Goal: Transaction & Acquisition: Purchase product/service

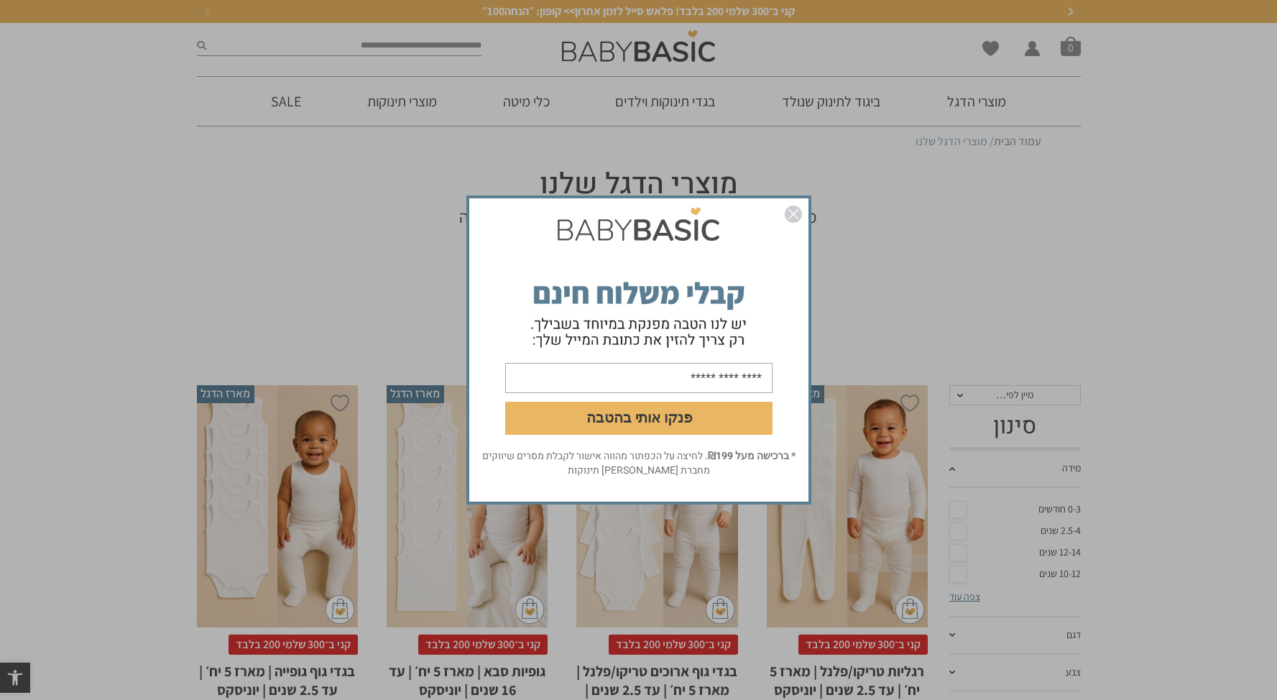
click at [793, 211] on img "סגור" at bounding box center [793, 214] width 17 height 17
click at [794, 217] on img "סגור" at bounding box center [793, 214] width 17 height 17
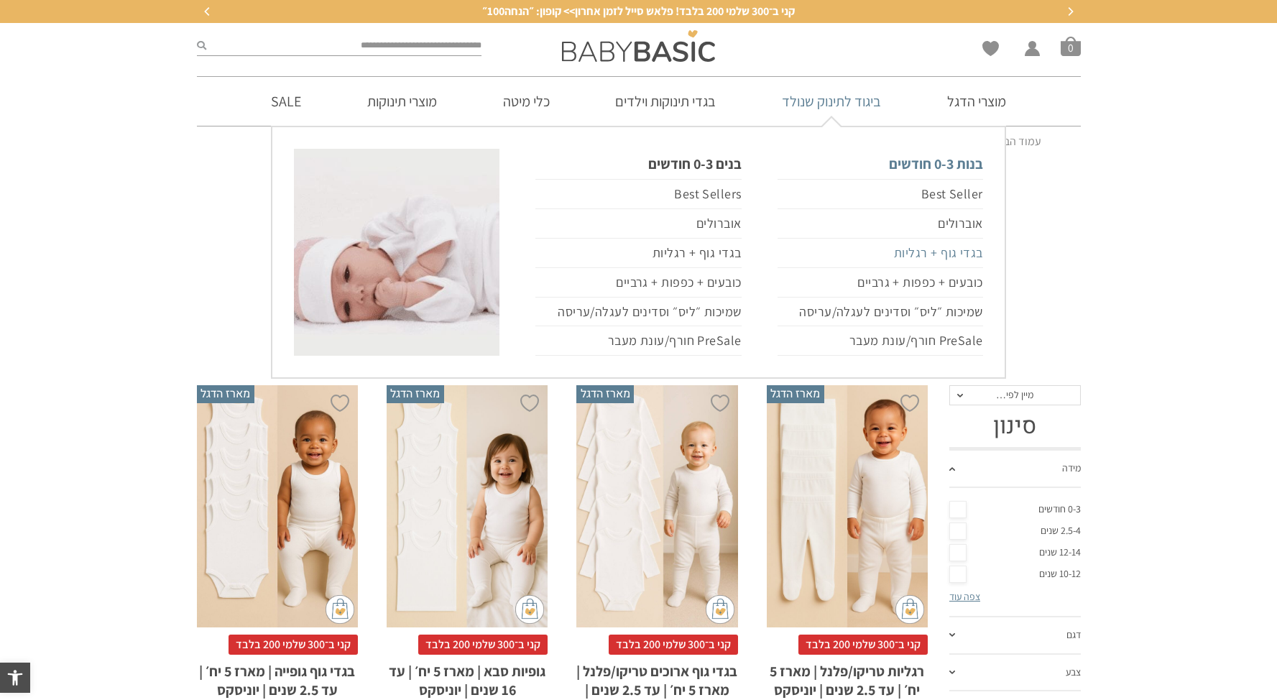
click at [901, 259] on link "בגדי גוף + רגליות" at bounding box center [881, 253] width 206 height 29
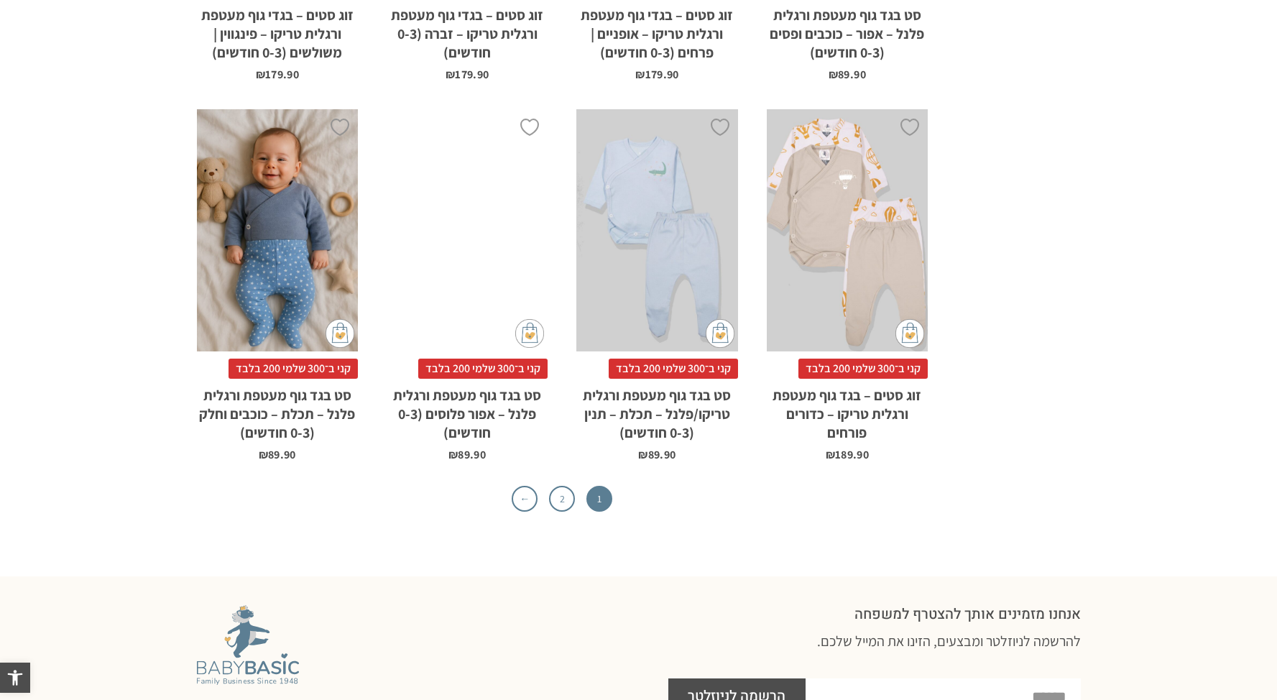
scroll to position [4599, 0]
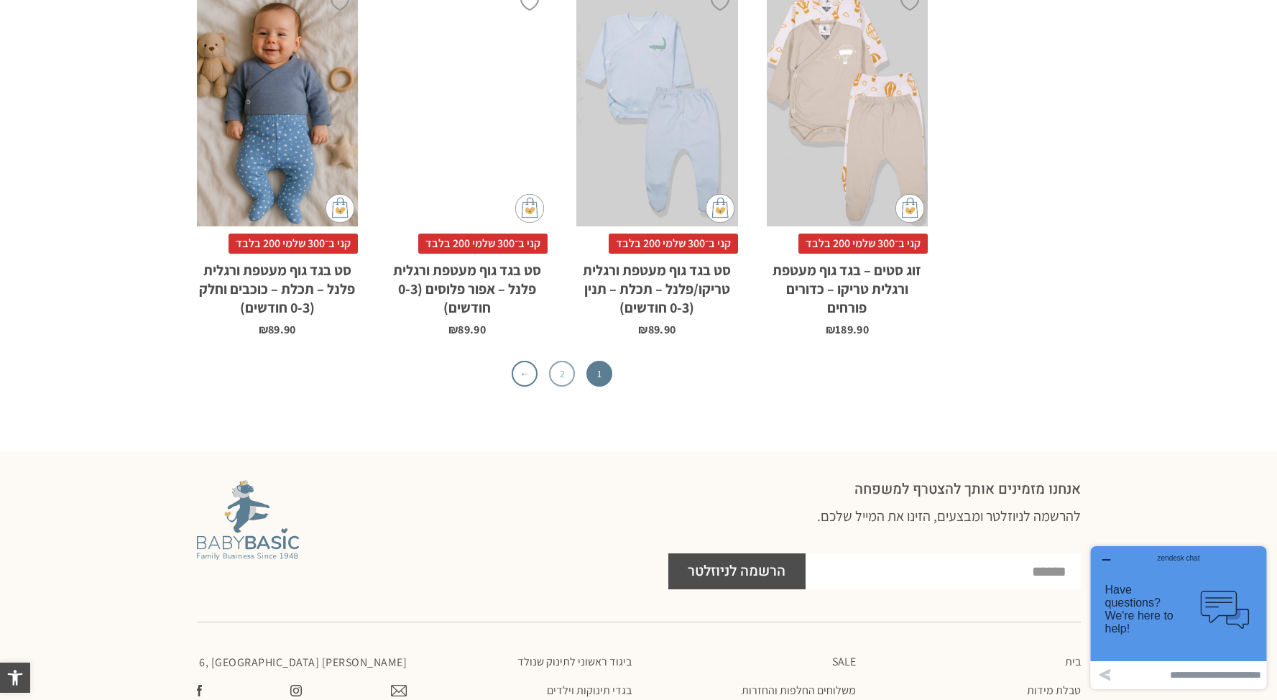
click at [552, 361] on link "2" at bounding box center [562, 374] width 26 height 26
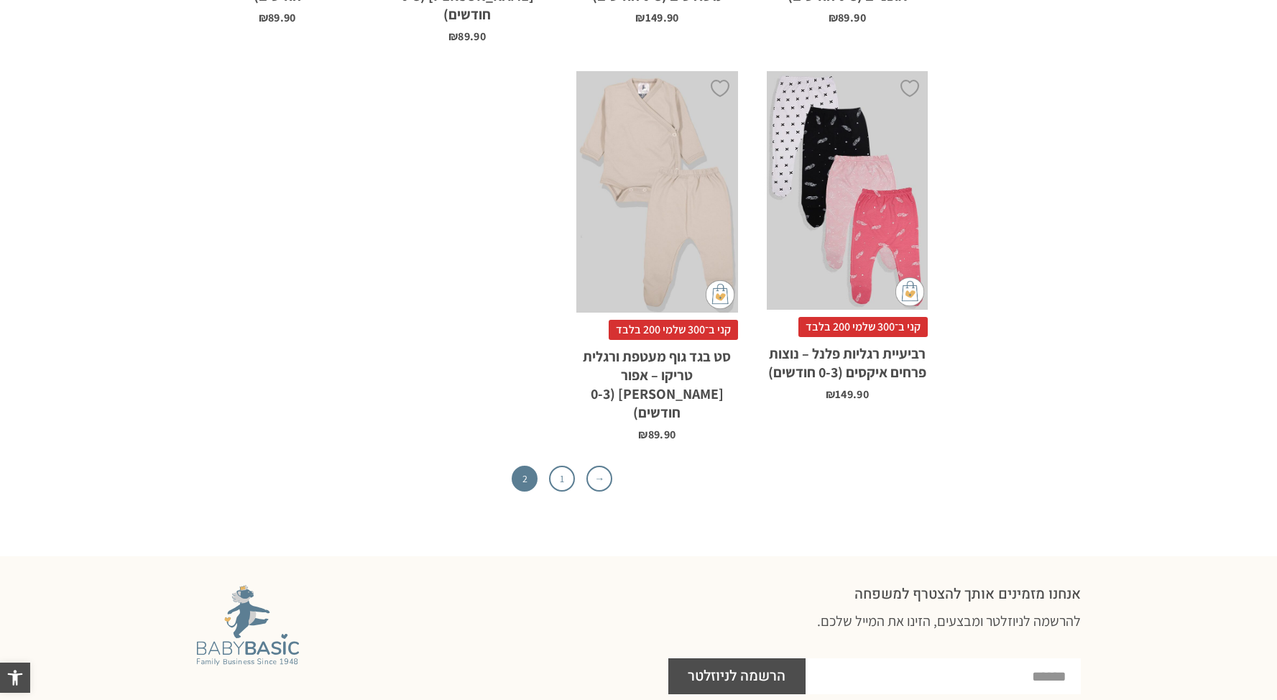
scroll to position [1607, 0]
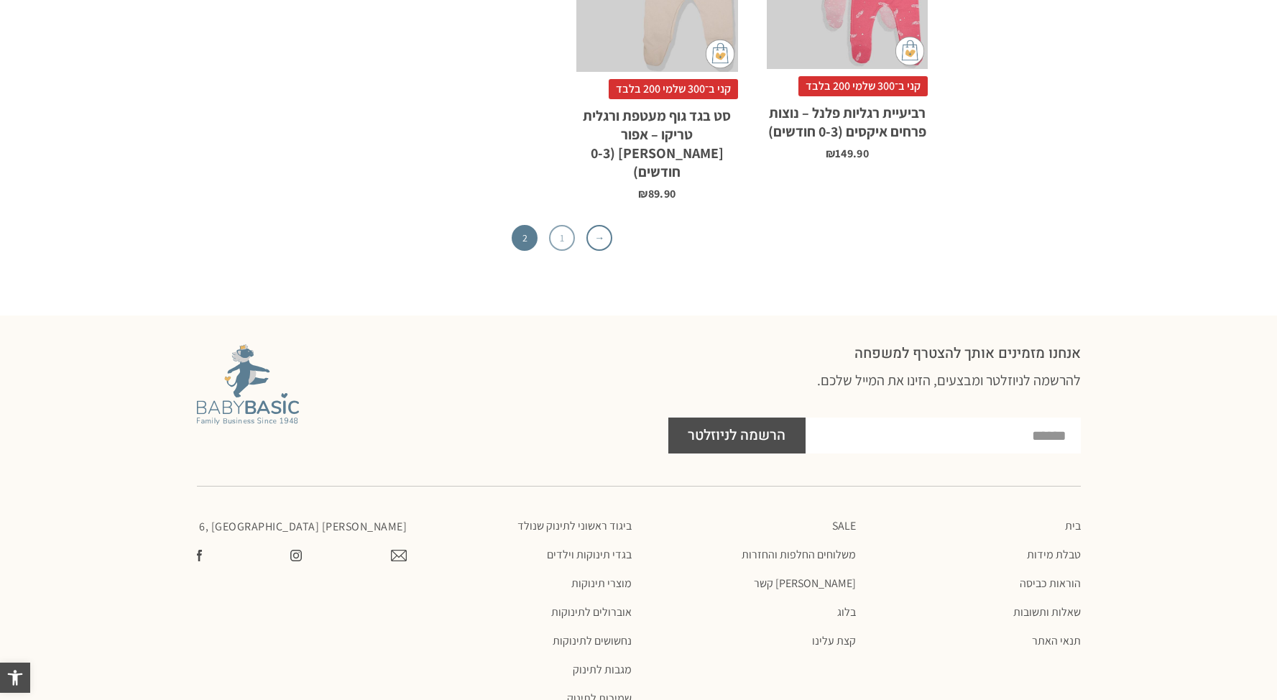
click at [564, 225] on link "1" at bounding box center [562, 238] width 26 height 26
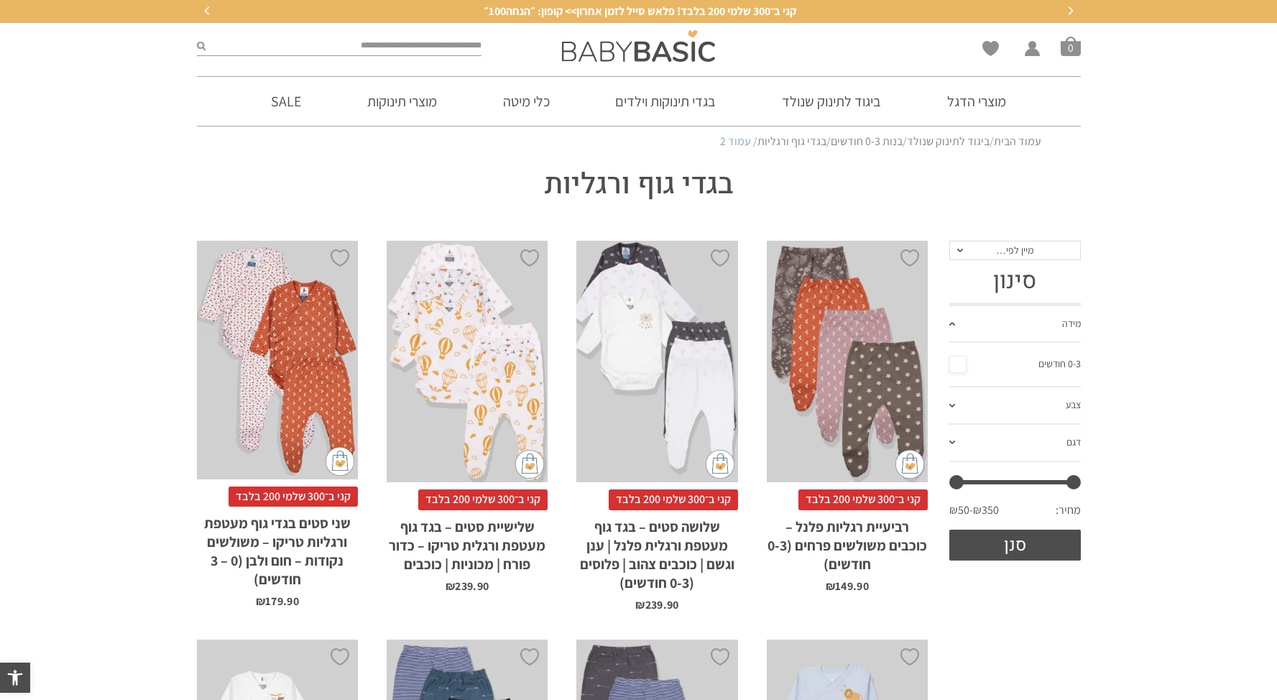
scroll to position [0, 0]
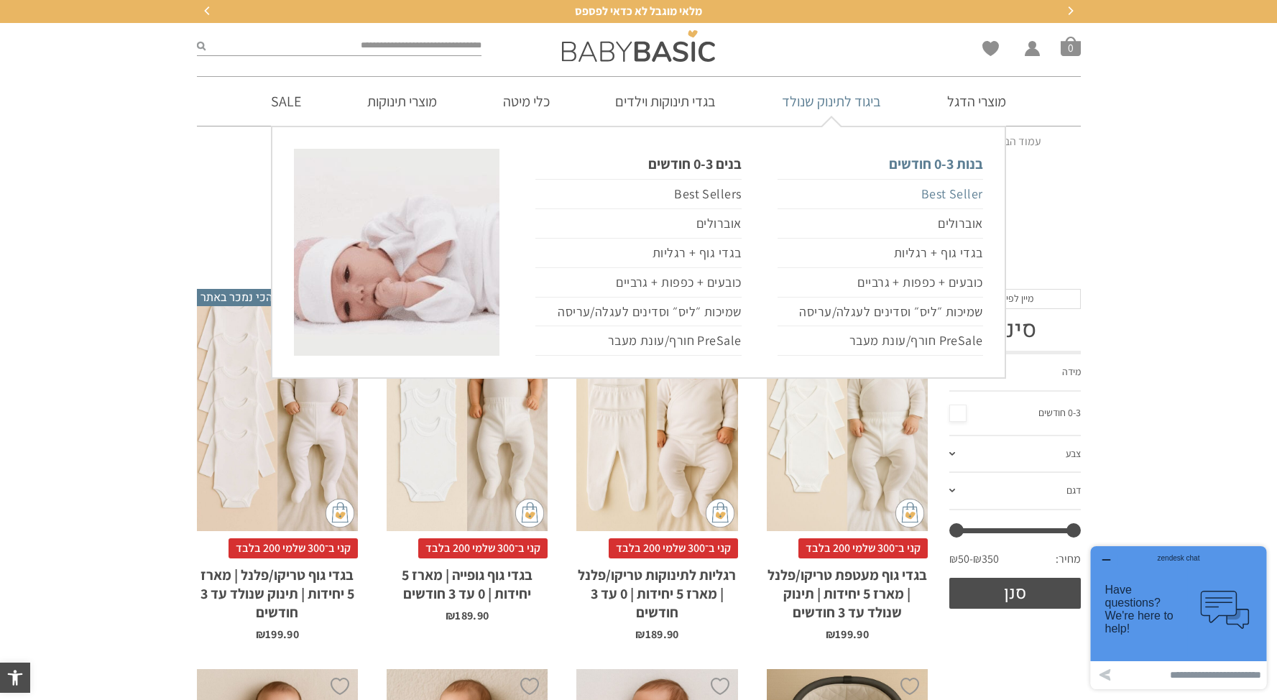
click at [973, 193] on link "Best Seller" at bounding box center [881, 194] width 206 height 30
click at [959, 196] on link "Best Seller" at bounding box center [881, 194] width 206 height 30
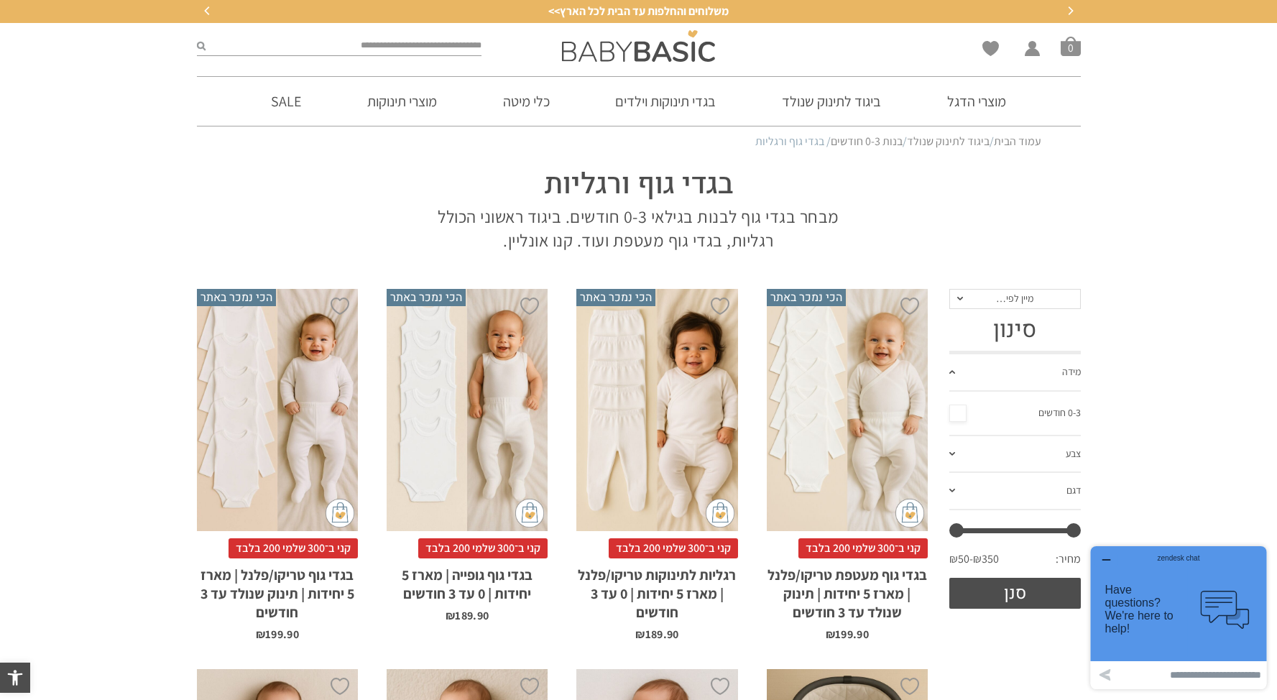
drag, startPoint x: 1276, startPoint y: 57, endPoint x: 1281, endPoint y: 65, distance: 9.4
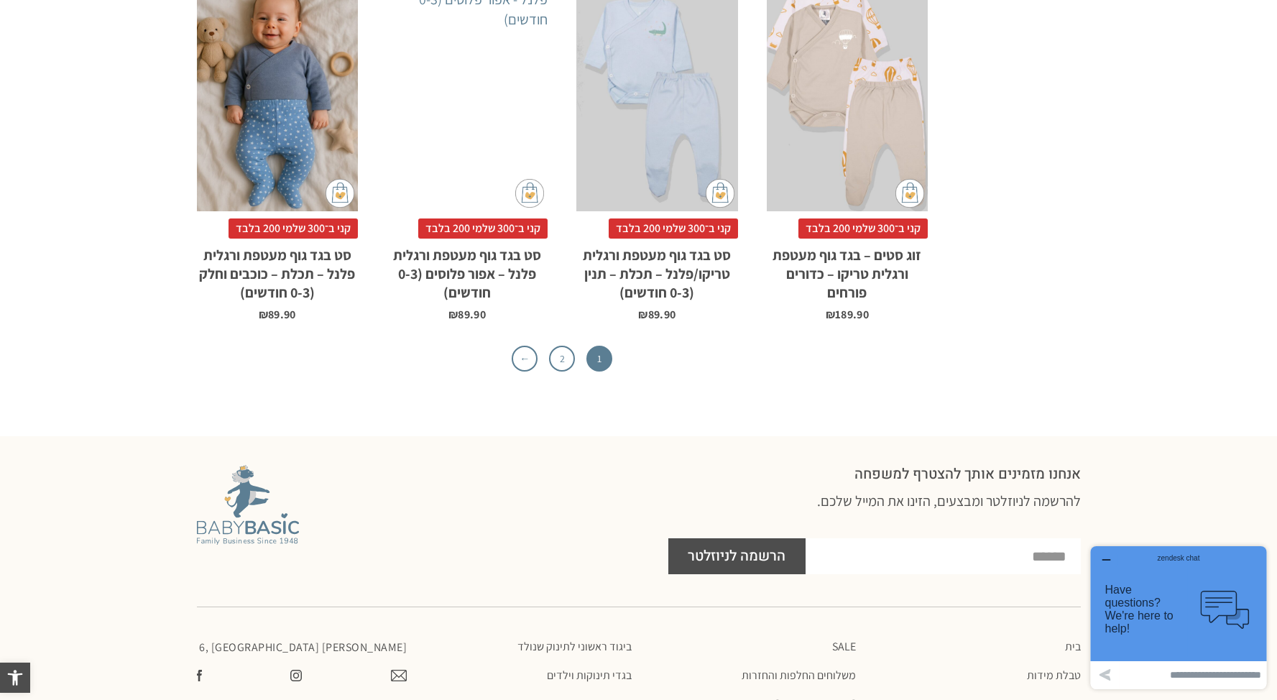
scroll to position [4318, 0]
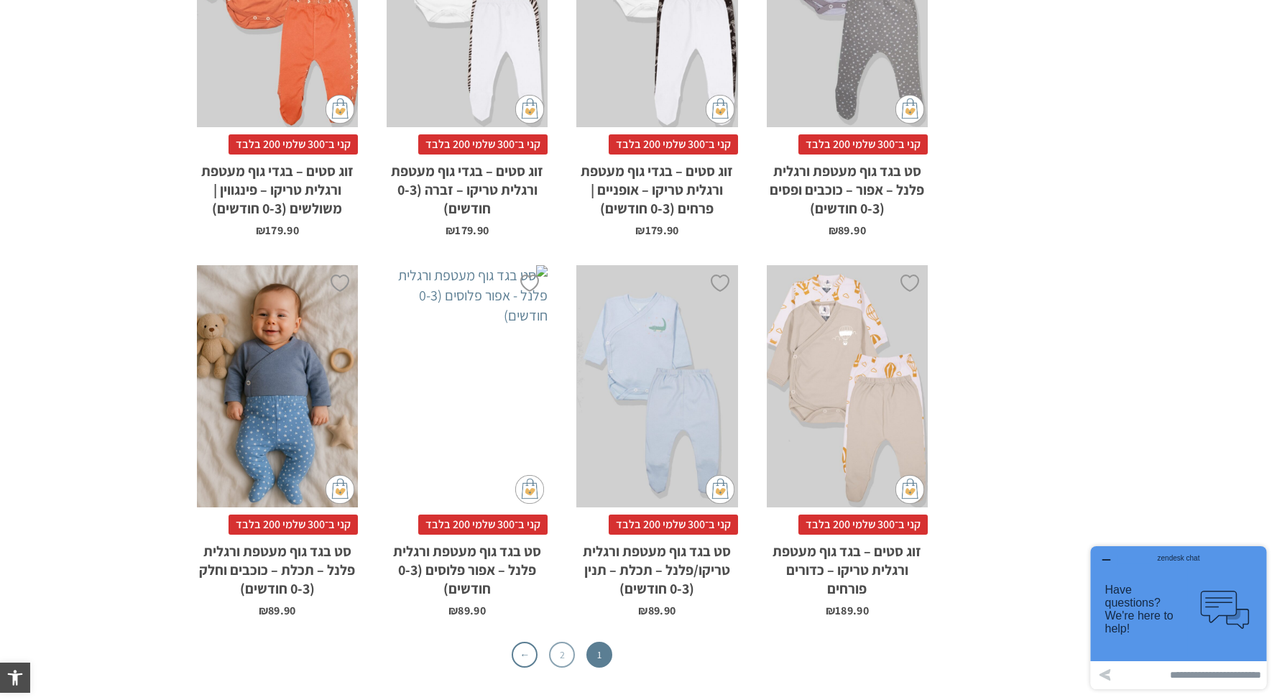
click at [563, 642] on link "2" at bounding box center [562, 655] width 26 height 26
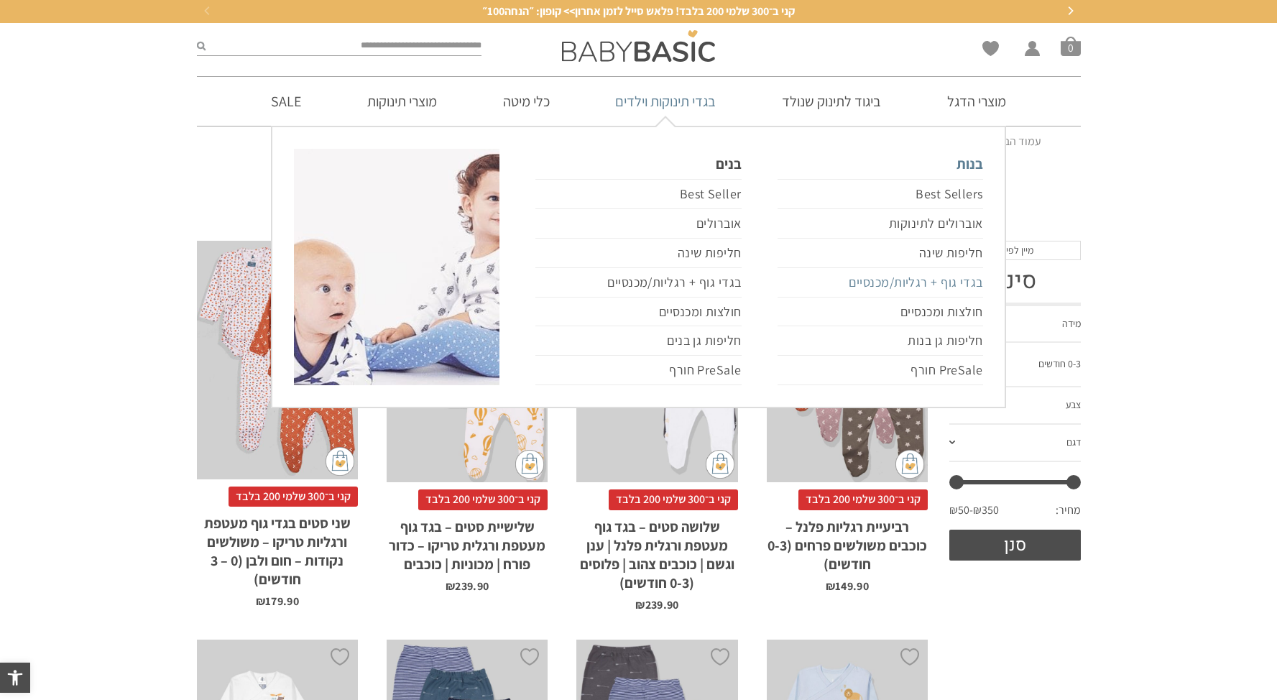
click at [957, 284] on link "בגדי גוף + רגליות/מכנסיים" at bounding box center [881, 282] width 206 height 29
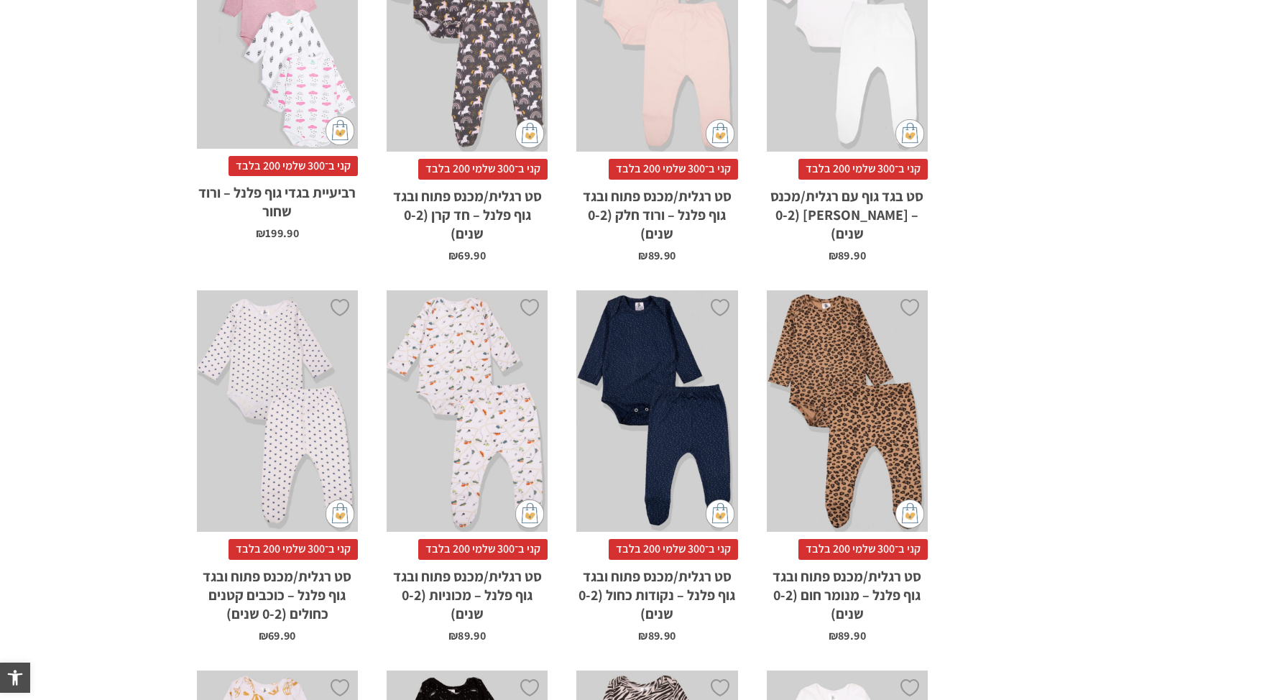
scroll to position [1227, 0]
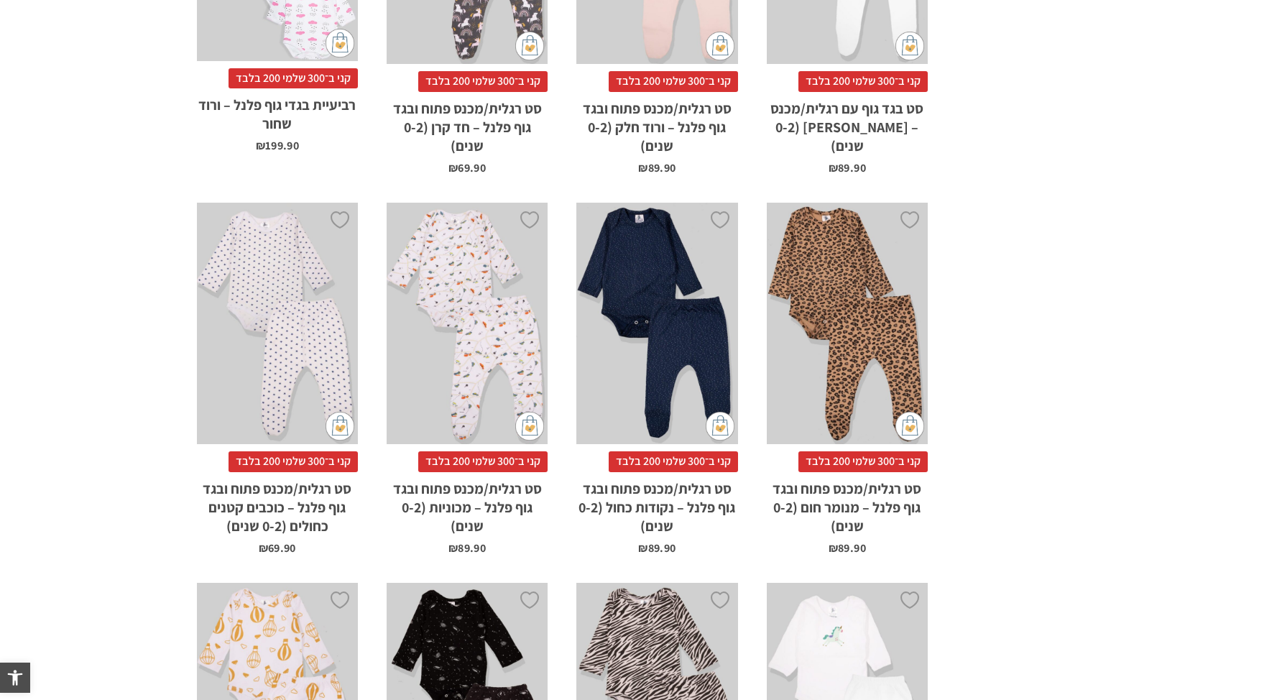
click at [886, 334] on div "x בחירת מידה 0-3m 3-6m 6-12m 12-18m 18-24m" at bounding box center [847, 324] width 161 height 242
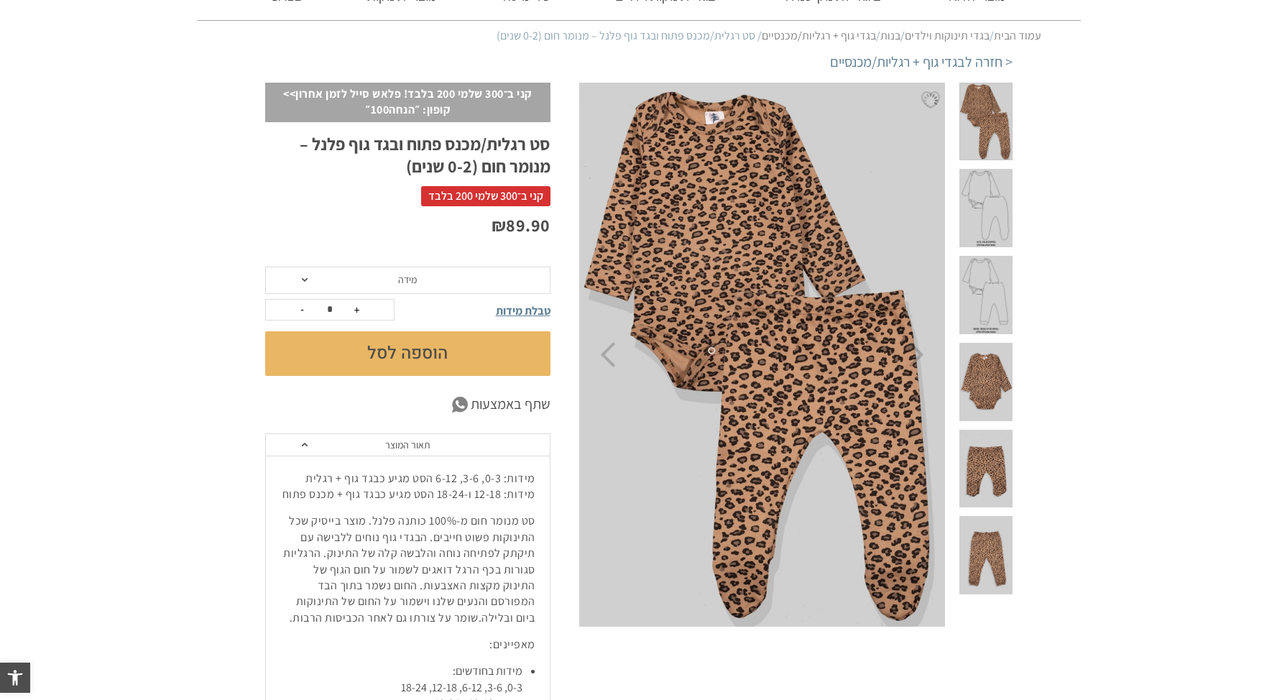
scroll to position [107, 0]
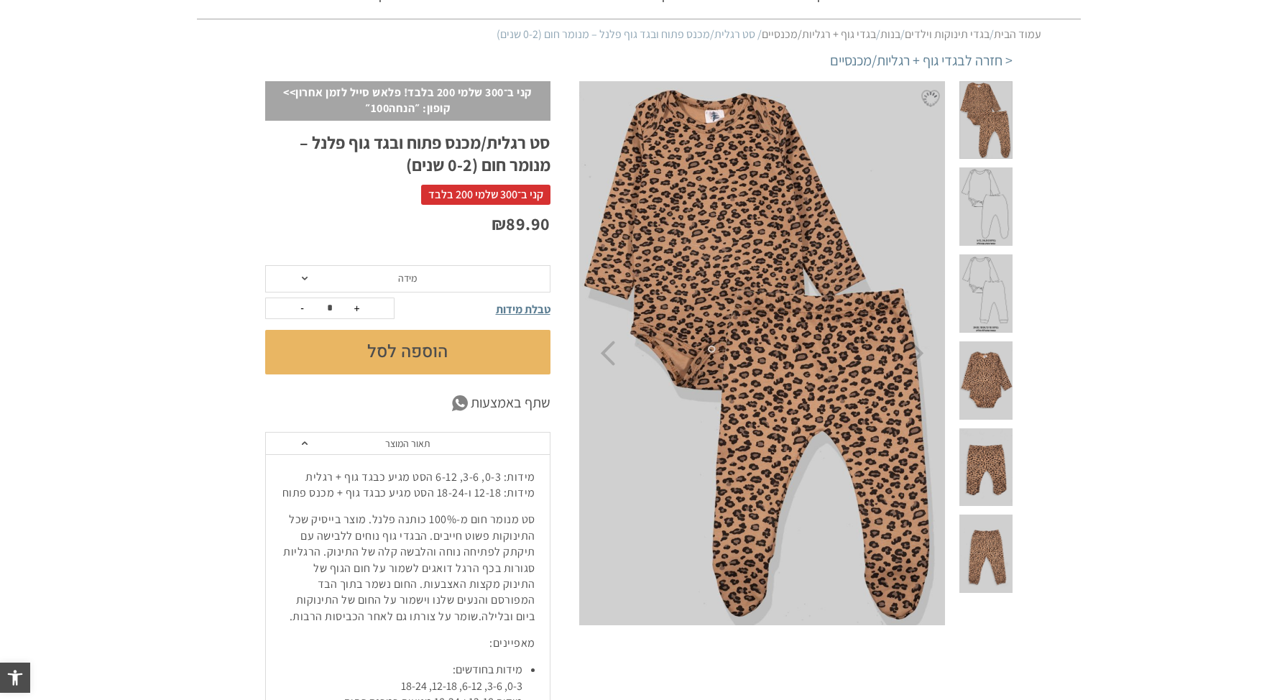
click at [998, 341] on span at bounding box center [986, 380] width 52 height 78
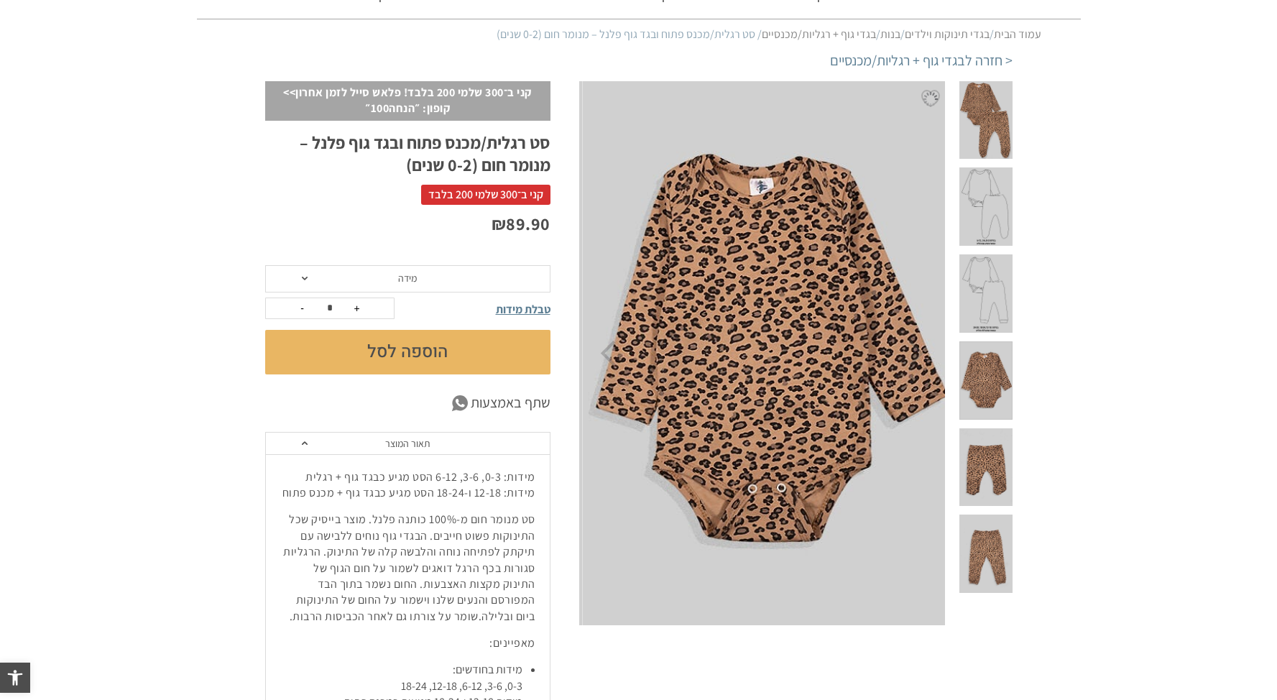
click at [990, 428] on span at bounding box center [986, 467] width 52 height 78
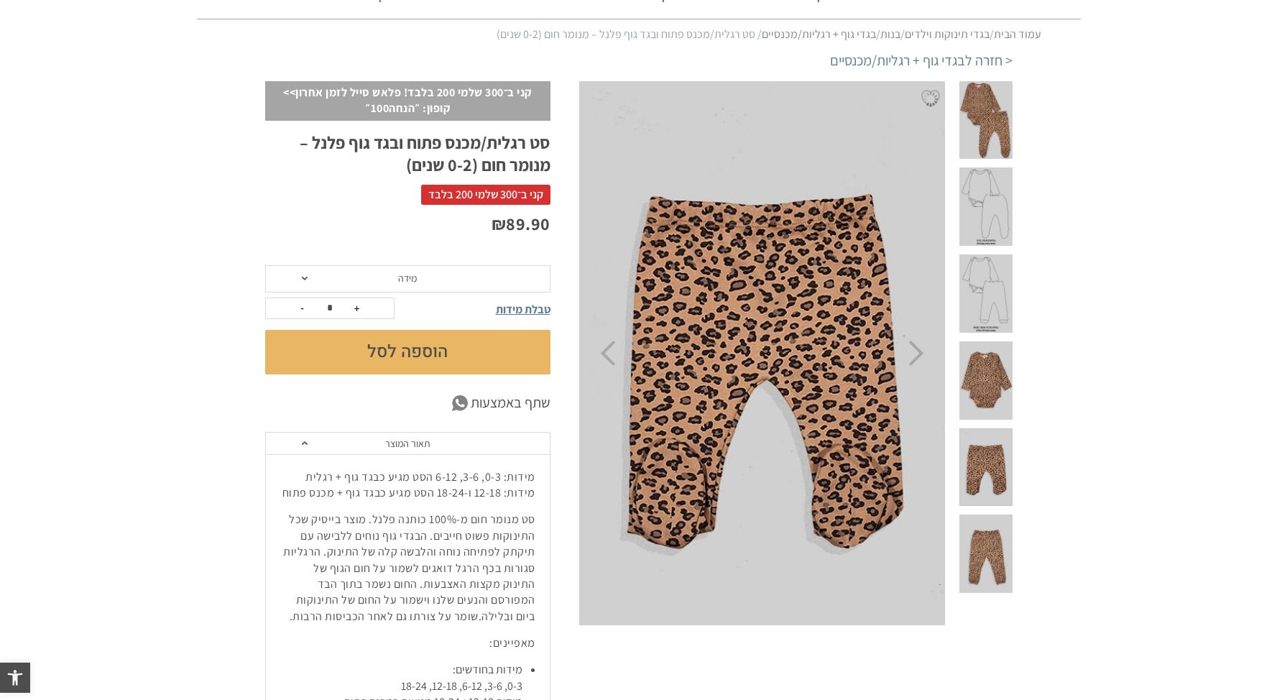
click at [989, 515] on span at bounding box center [986, 554] width 52 height 78
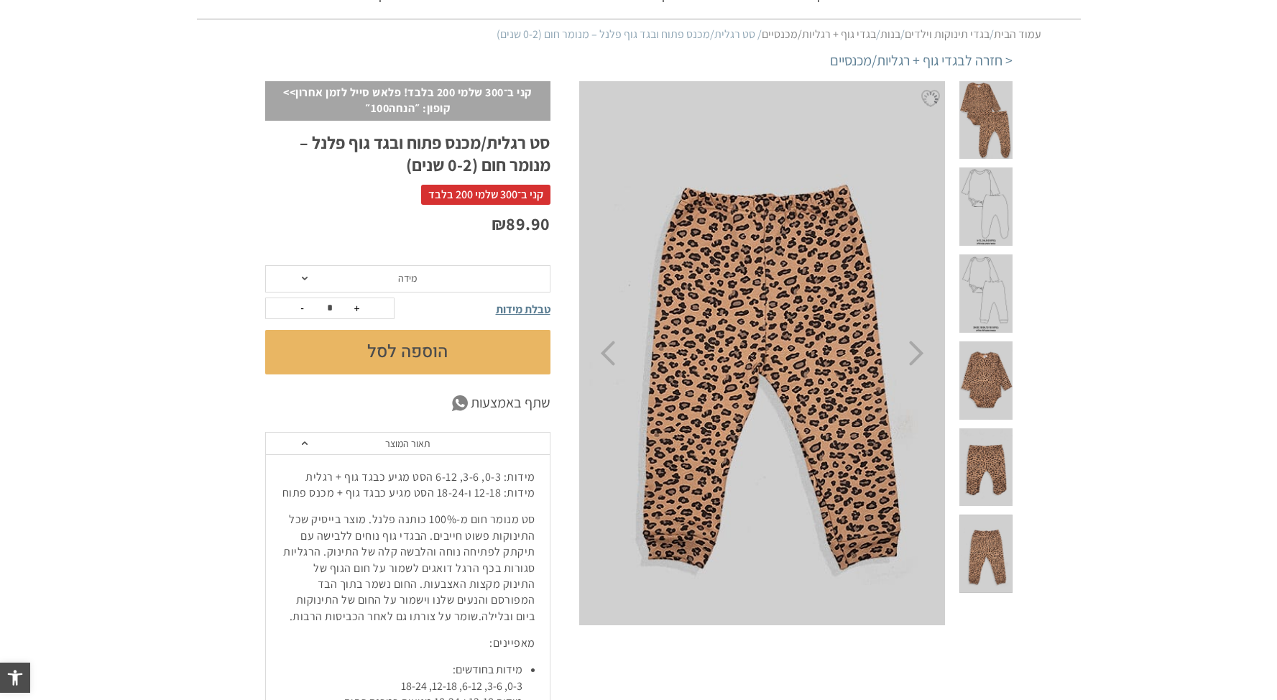
scroll to position [0, 0]
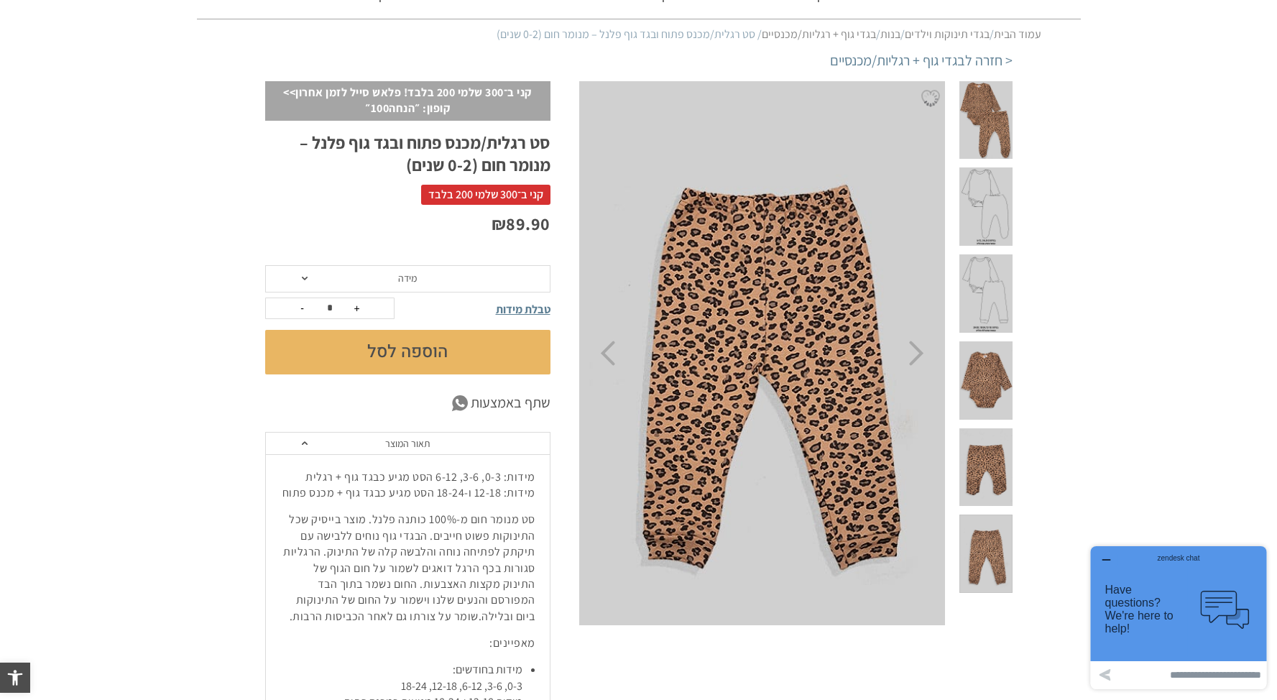
click at [993, 341] on span at bounding box center [986, 380] width 52 height 78
